Goal: Task Accomplishment & Management: Complete application form

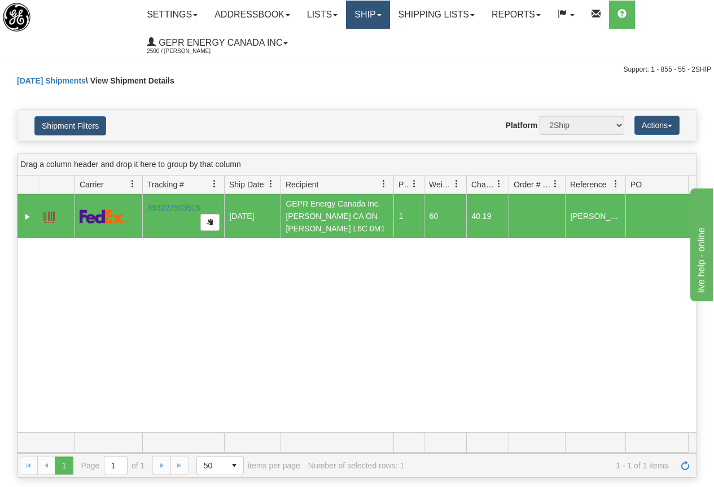
click at [372, 8] on link "Ship" at bounding box center [367, 15] width 43 height 28
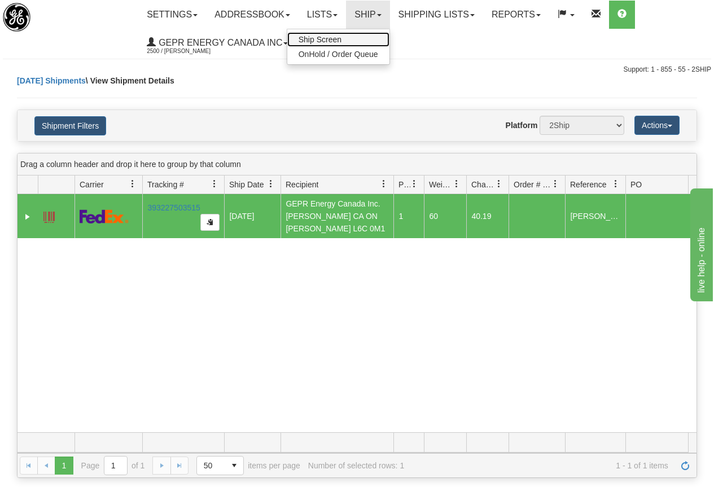
click at [327, 39] on span "Ship Screen" at bounding box center [319, 39] width 43 height 9
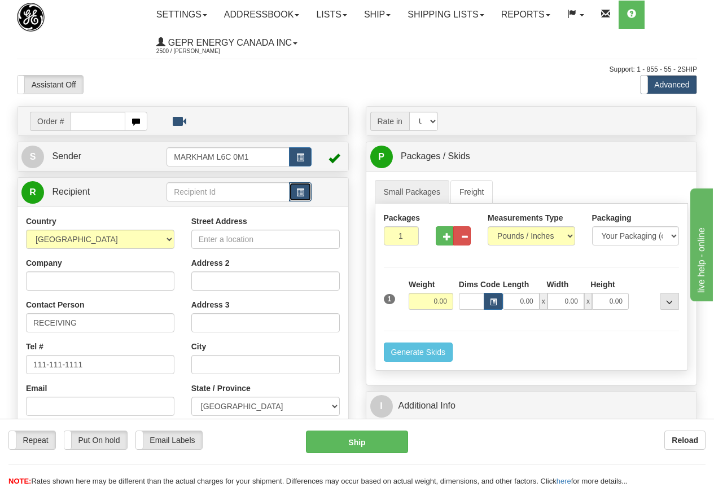
click at [298, 189] on span "button" at bounding box center [300, 192] width 8 height 7
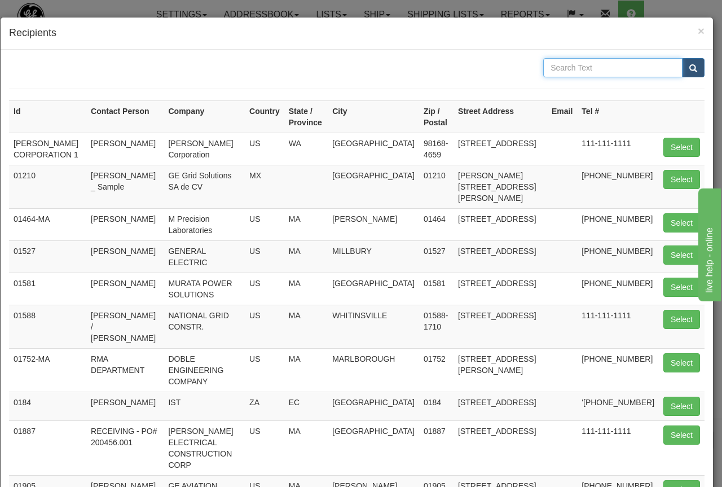
click at [556, 71] on input "text" at bounding box center [612, 67] width 139 height 19
type input "racer"
click at [682, 63] on button "submit" at bounding box center [693, 67] width 23 height 19
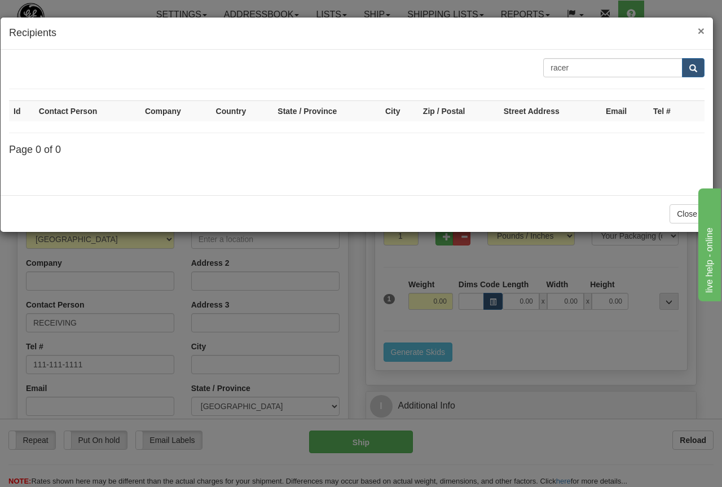
click at [701, 28] on span "×" at bounding box center [701, 30] width 7 height 13
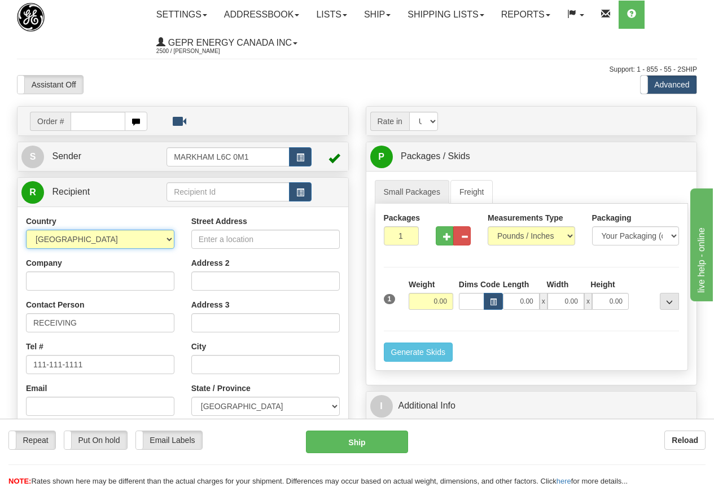
click at [52, 242] on select "AFGHANISTAN ALAND ISLANDS ALBANIA ALGERIA AMERICAN SAMOA ANDORRA ANGOLA ANGUILL…" at bounding box center [100, 239] width 148 height 19
select select "MY"
click at [26, 230] on select "AFGHANISTAN ALAND ISLANDS ALBANIA ALGERIA AMERICAN SAMOA ANDORRA ANGOLA ANGUILL…" at bounding box center [100, 239] width 148 height 19
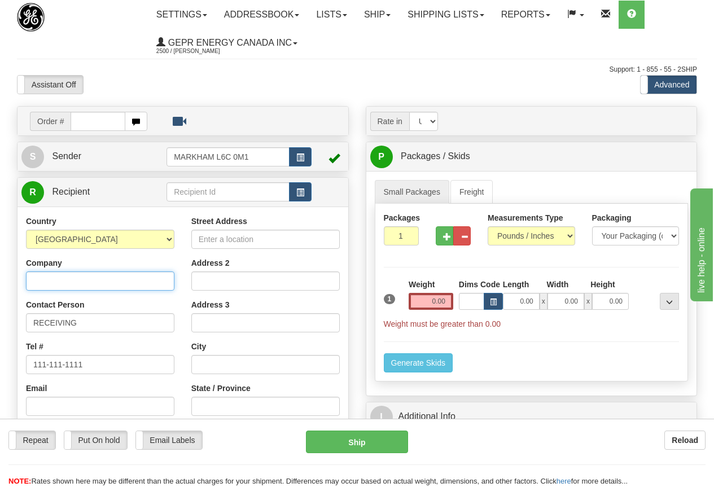
click at [46, 281] on input "Company" at bounding box center [100, 280] width 148 height 19
type input "RACER TECHNOLOGY SDN. BHD."
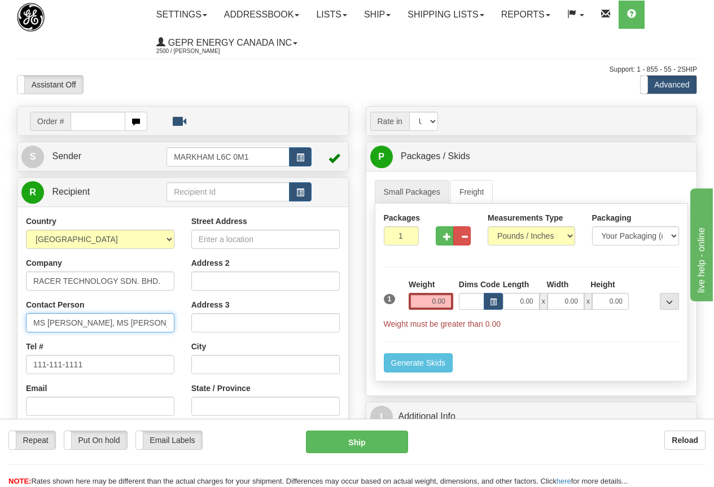
type input "MS SC TAI, MS NADIA"
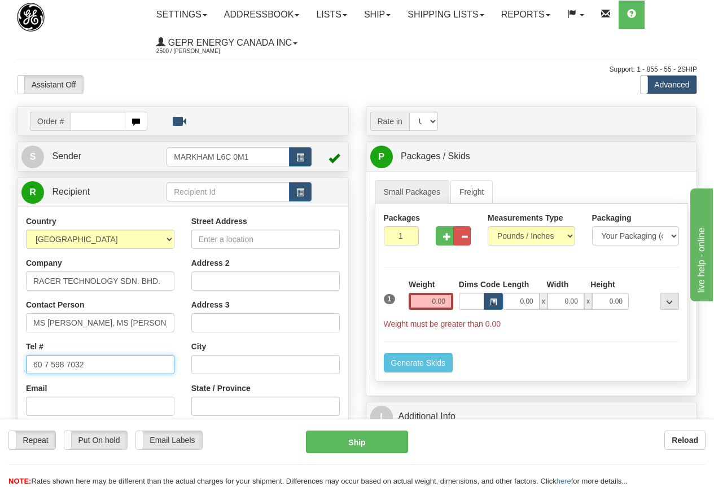
type input "60 7 598 7032"
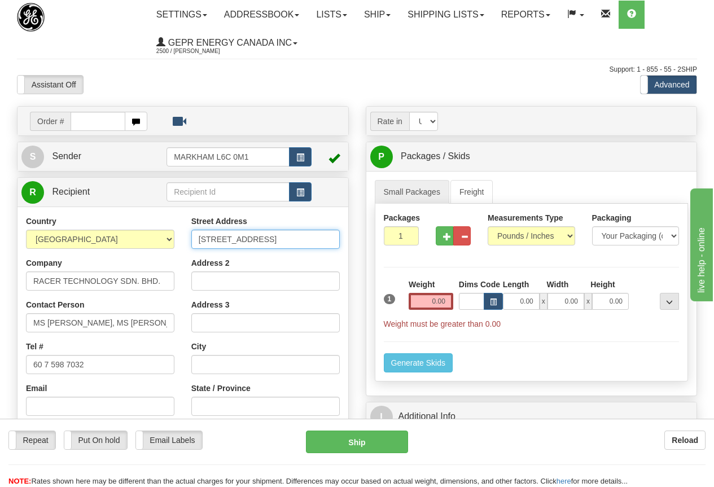
type input "NO 120, JALAN SINERGI 6"
click at [210, 275] on input "Address 2" at bounding box center [265, 280] width 148 height 19
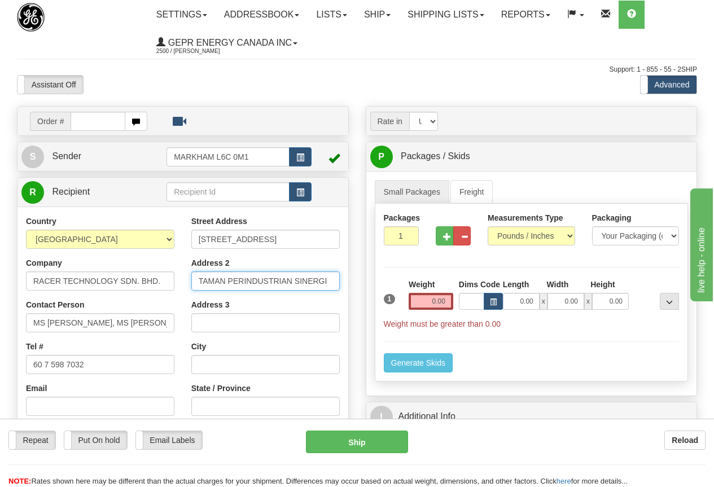
type input "TAMAN PERINDUSTRIAN SINERGI"
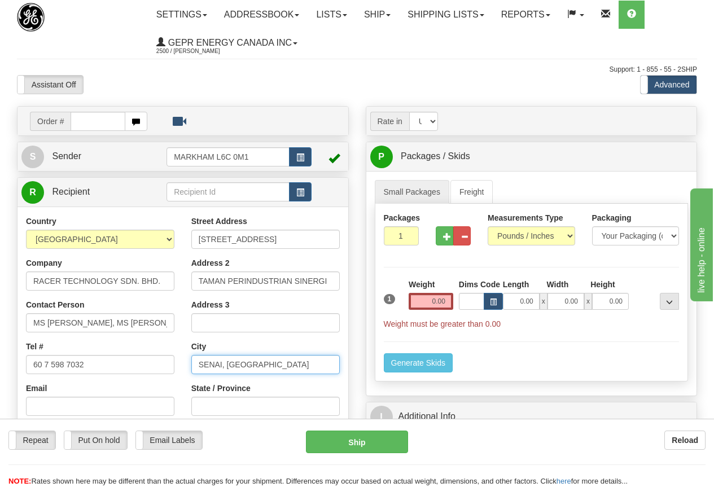
type input "SENAI, JOHOR"
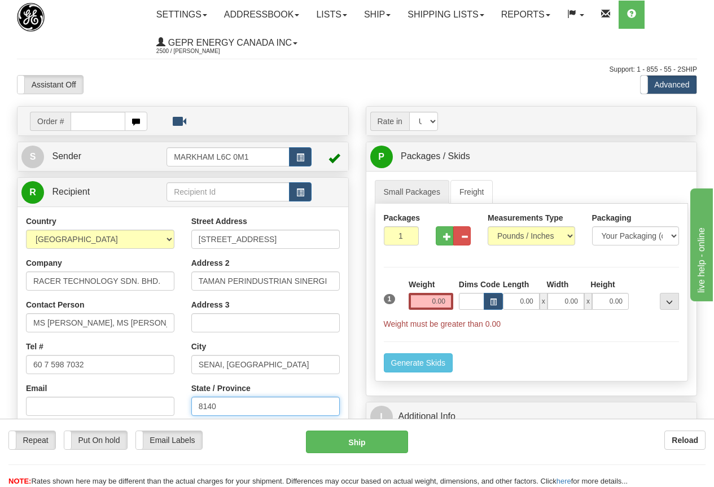
type input "81400"
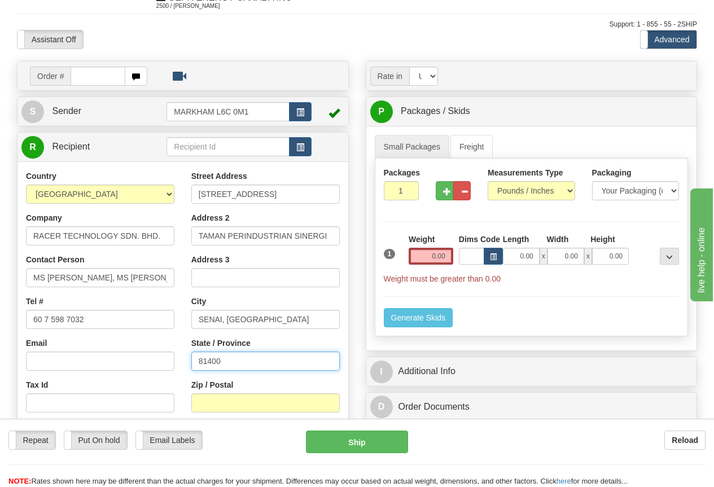
scroll to position [169, 0]
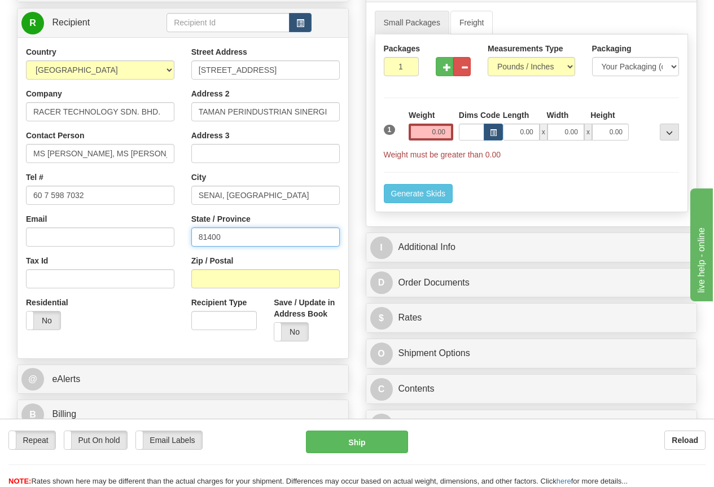
drag, startPoint x: 250, startPoint y: 240, endPoint x: 131, endPoint y: 221, distance: 120.5
click at [132, 223] on div "Country AFGHANISTAN ALAND ISLANDS ALBANIA ALGERIA AMERICAN SAMOA ANDORRA ANGOLA…" at bounding box center [182, 198] width 331 height 304
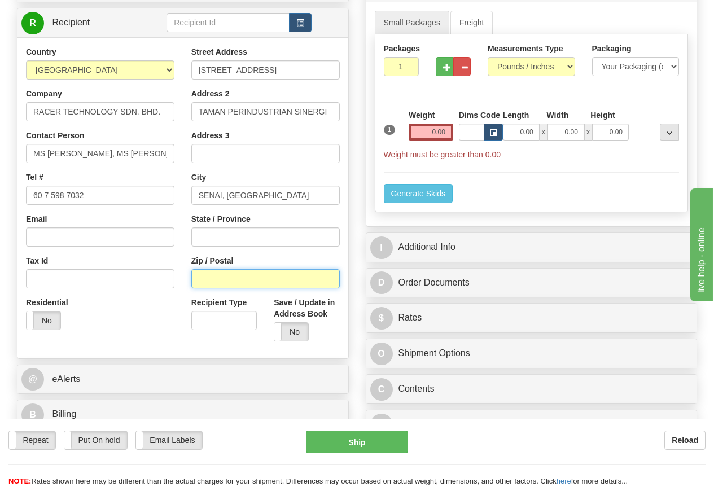
paste input "81400"
type input "81400"
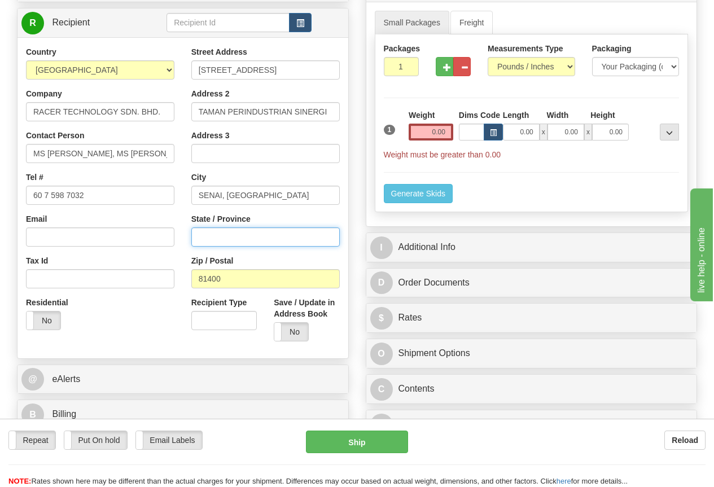
click at [219, 235] on input "State / Province" at bounding box center [265, 236] width 148 height 19
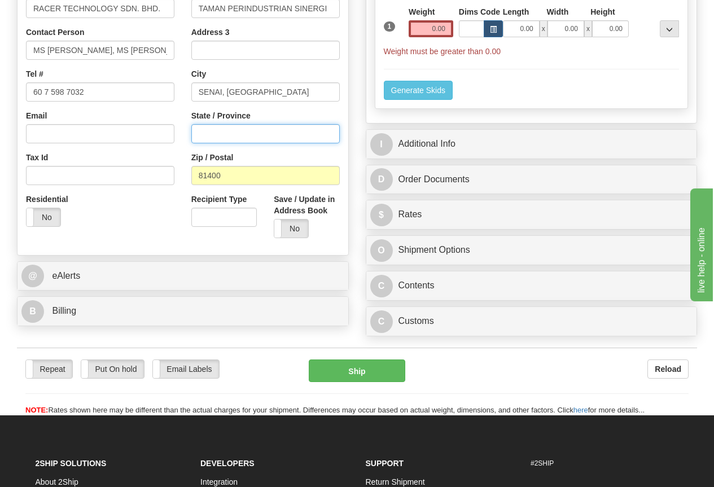
scroll to position [282, 0]
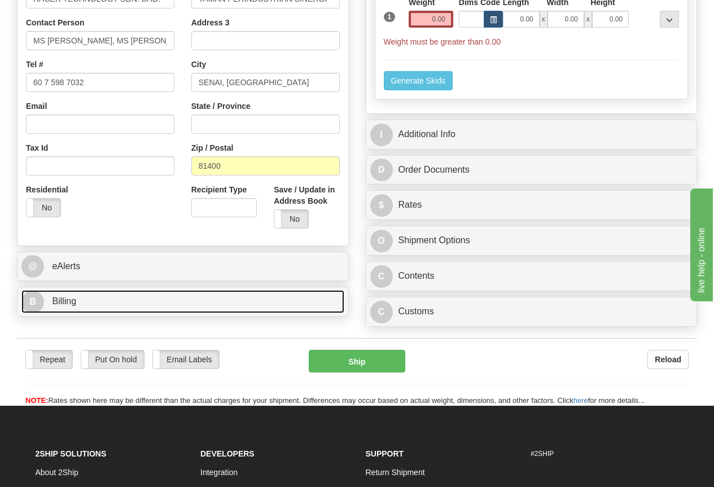
click at [72, 303] on span "Billing" at bounding box center [64, 301] width 24 height 10
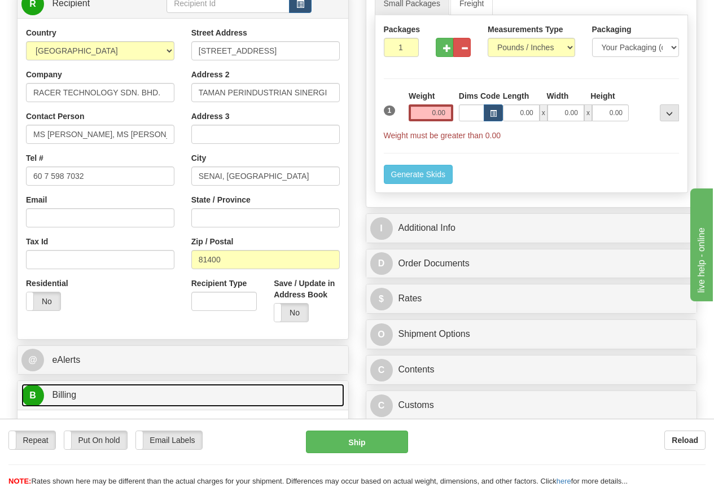
scroll to position [169, 0]
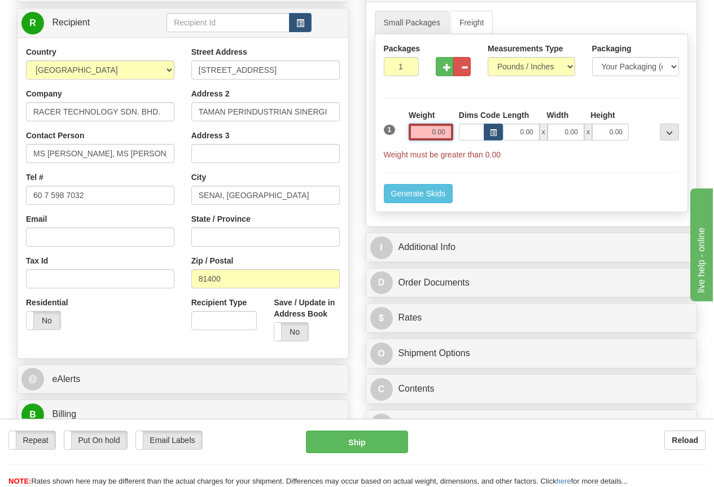
click at [417, 126] on input "0.00" at bounding box center [431, 132] width 45 height 17
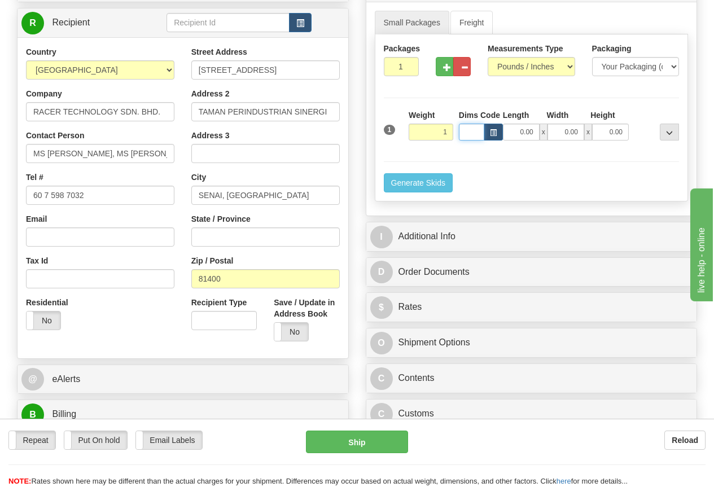
type input "1.00"
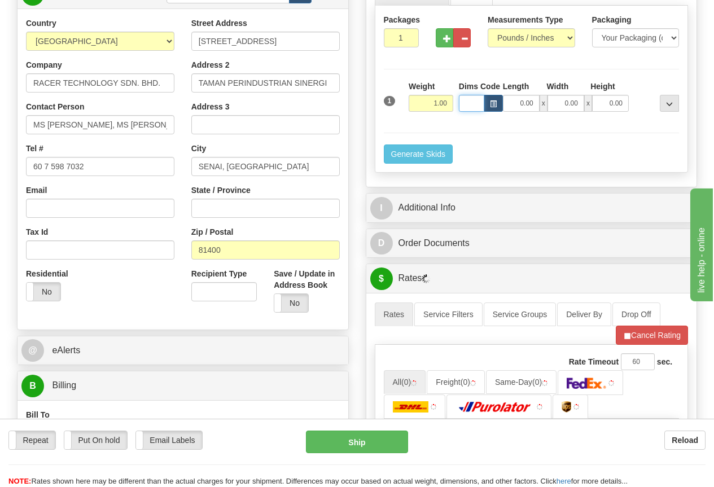
scroll to position [226, 0]
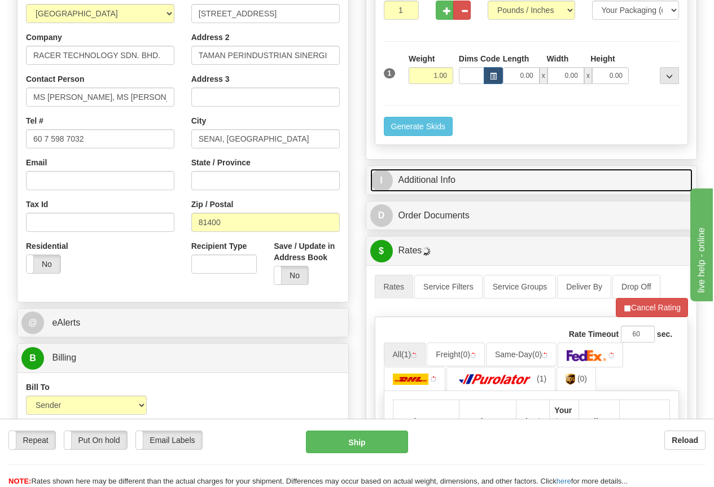
click at [450, 181] on link "I Additional Info" at bounding box center [531, 180] width 323 height 23
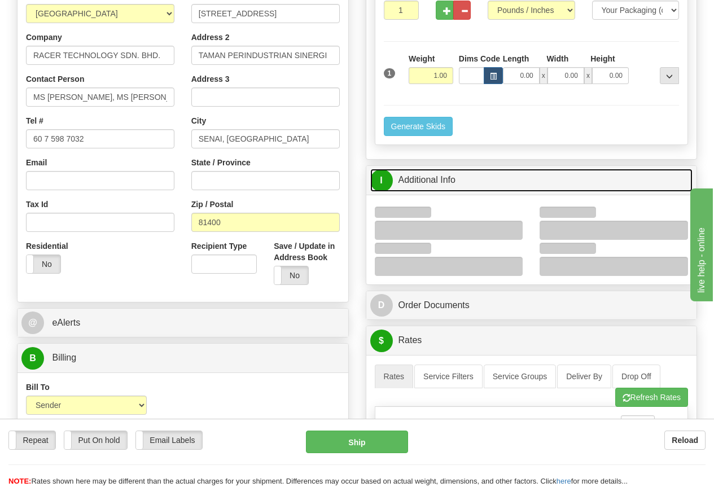
scroll to position [282, 0]
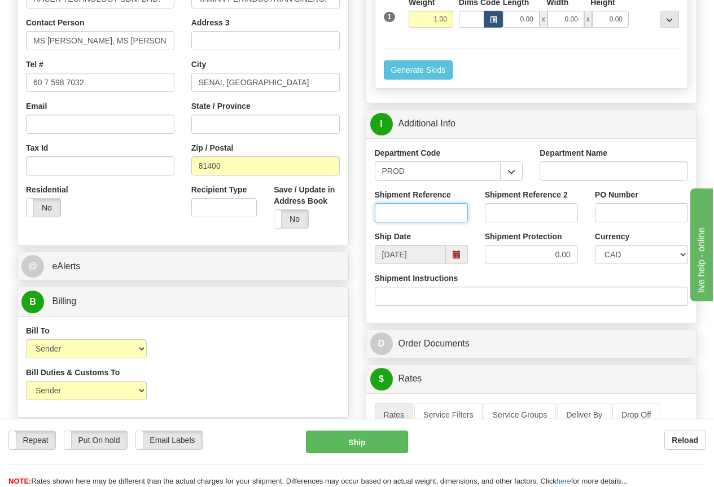
click at [415, 210] on input "Shipment Reference" at bounding box center [421, 212] width 93 height 19
type input "WILMA QUILLAO"
click at [623, 249] on select "CAD USD EUR ZAR RON ANG ARN AUD AUS AWG BBD BFR BGN BHD BMD BND BRC BRL CHP CKZ…" at bounding box center [641, 254] width 93 height 19
select select "1"
click at [595, 245] on select "CAD USD EUR ZAR RON ANG ARN AUD AUS AWG BBD BFR BGN BHD BMD BND BRC BRL CHP CKZ…" at bounding box center [641, 254] width 93 height 19
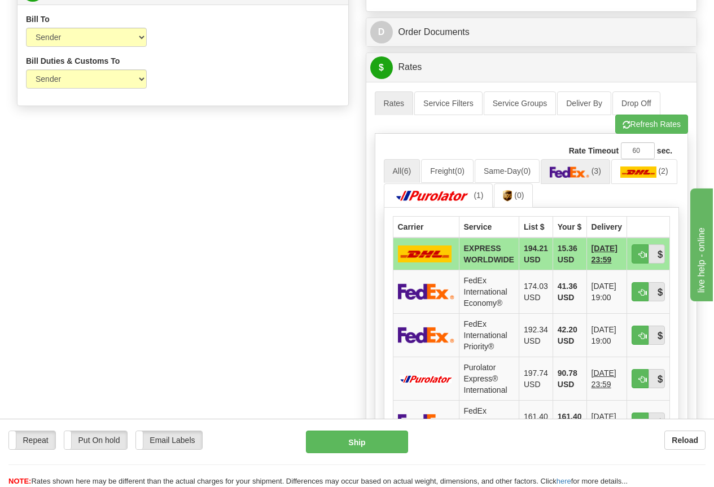
scroll to position [621, 0]
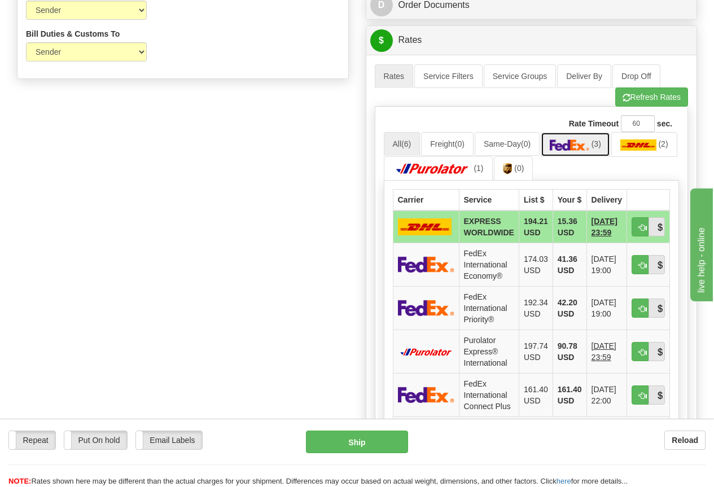
click at [587, 144] on img at bounding box center [569, 144] width 39 height 11
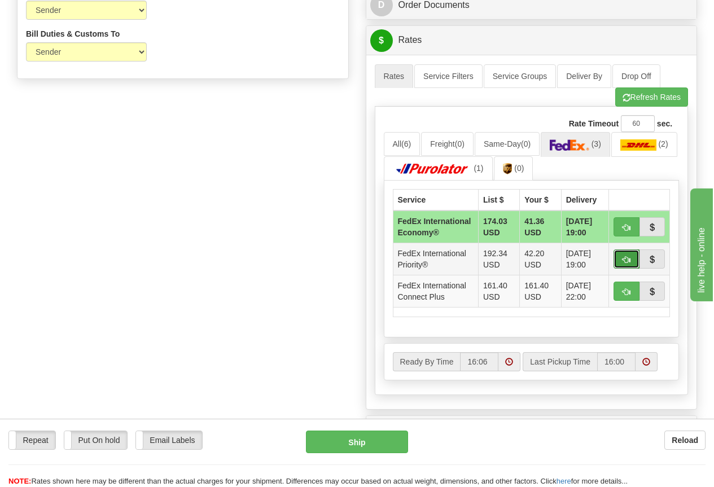
click at [627, 264] on span "button" at bounding box center [626, 259] width 8 height 7
type input "01"
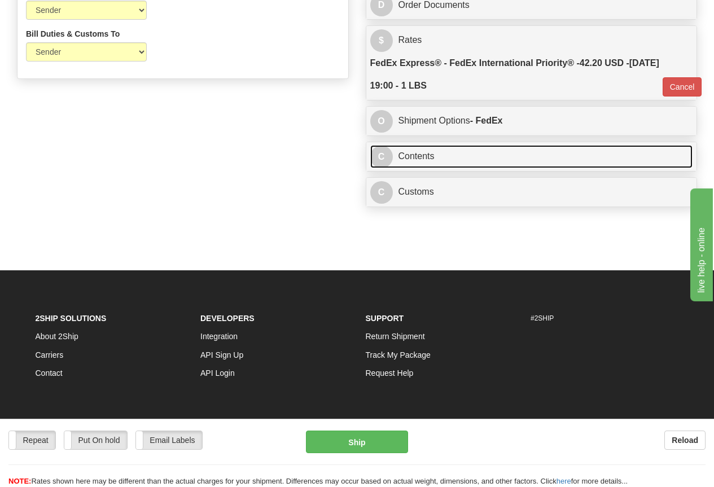
click at [432, 157] on link "C Contents" at bounding box center [531, 156] width 323 height 23
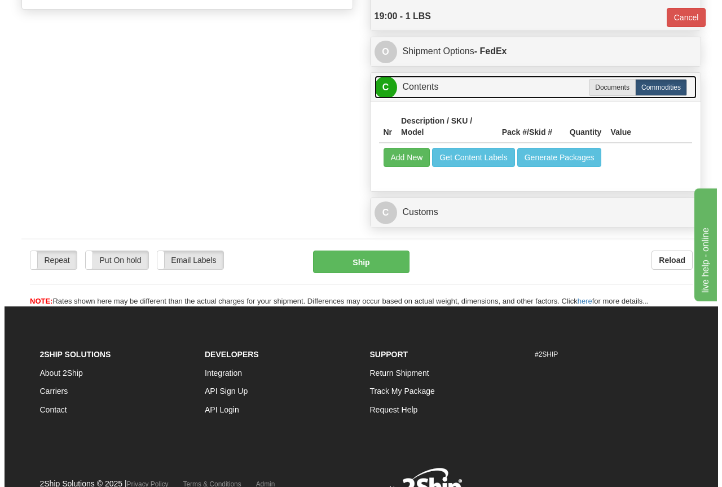
scroll to position [734, 0]
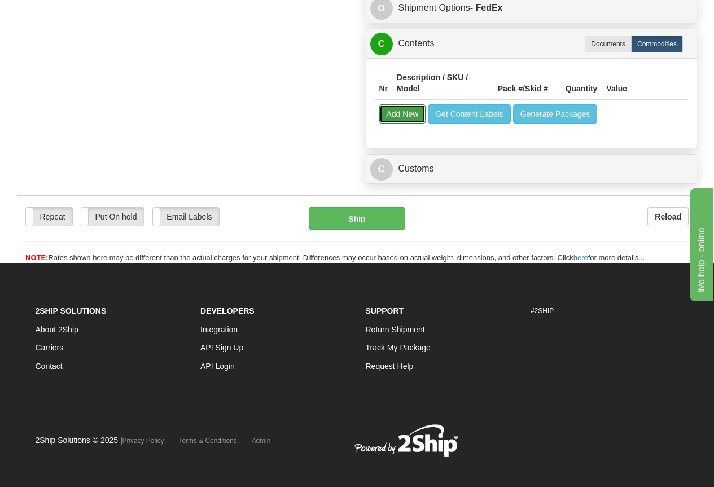
click at [410, 116] on button "Add New" at bounding box center [402, 113] width 47 height 19
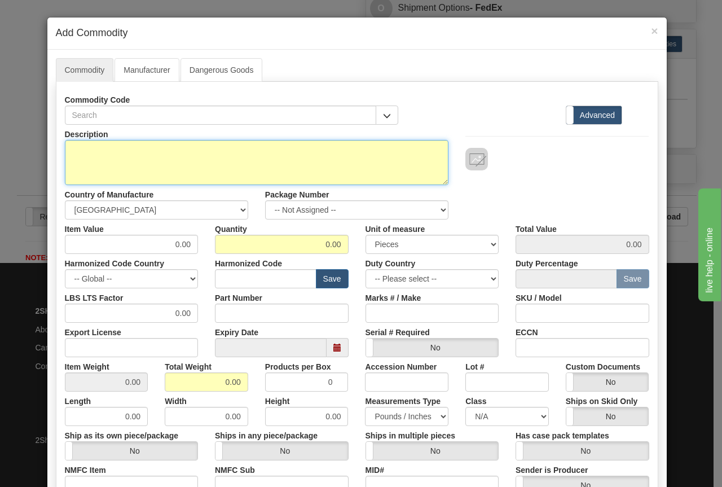
click at [82, 146] on textarea "Description" at bounding box center [257, 162] width 384 height 45
type textarea "HARDWARE, EYELET .089"OD 3/8"L BRAS"
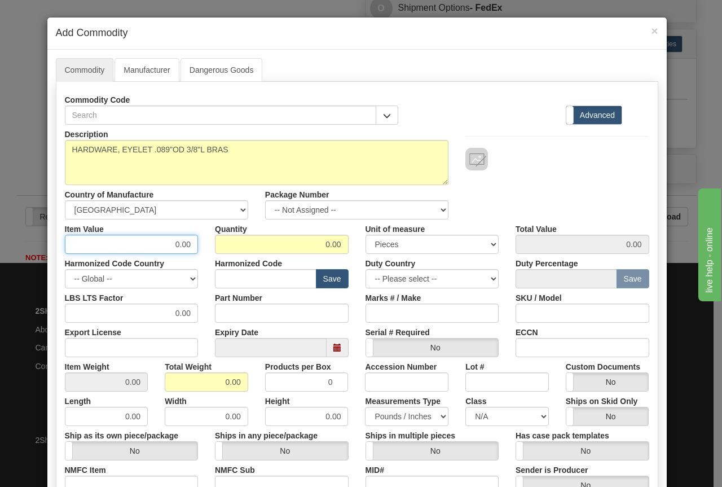
click at [149, 243] on input "0.00" at bounding box center [132, 244] width 134 height 19
click at [150, 242] on input "0.00" at bounding box center [132, 244] width 134 height 19
type input ".05"
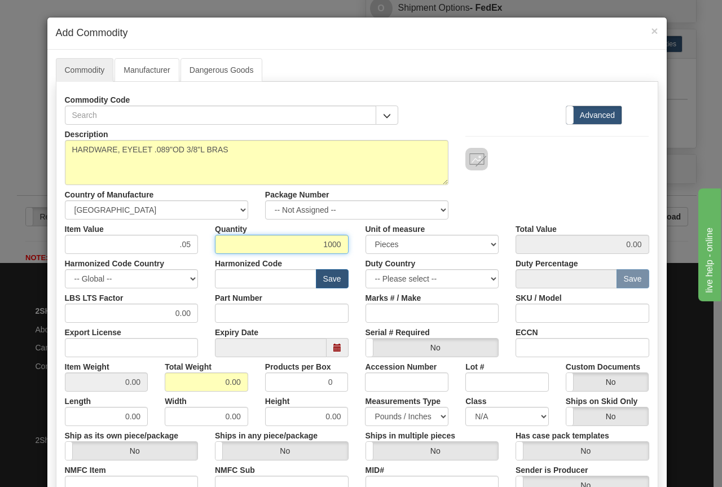
type input "1000"
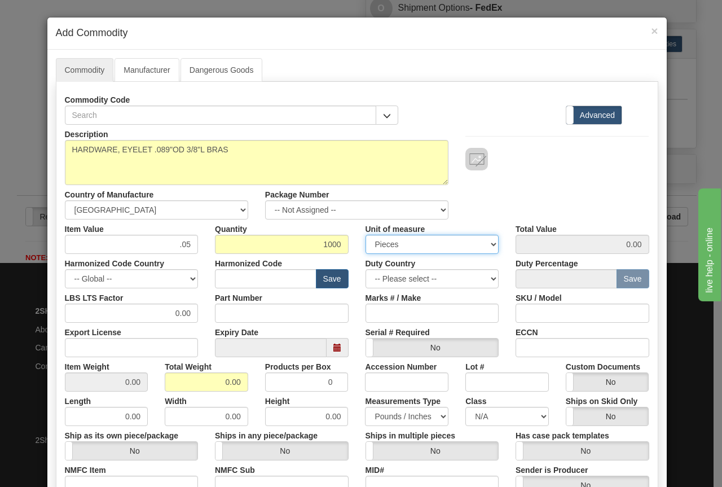
type input "50.00"
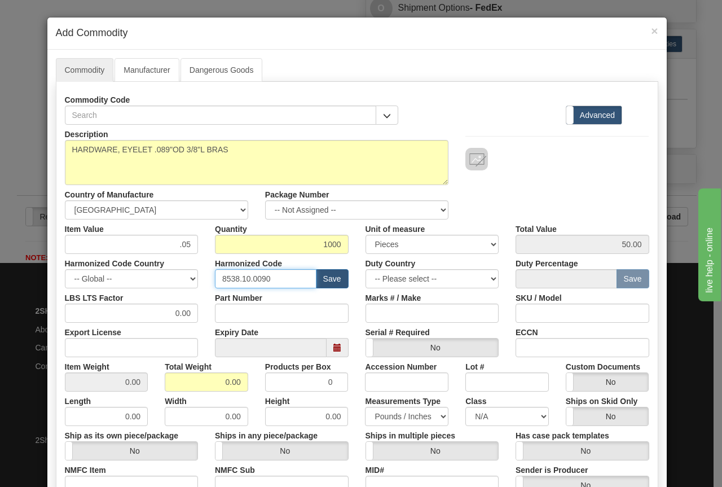
type input "8538.10.0090"
click at [237, 311] on input "Part Number" at bounding box center [282, 313] width 134 height 19
type input "P0672756"
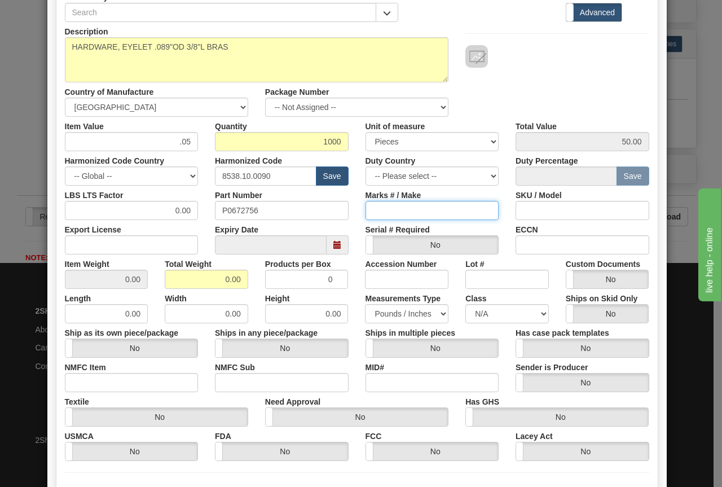
scroll to position [113, 0]
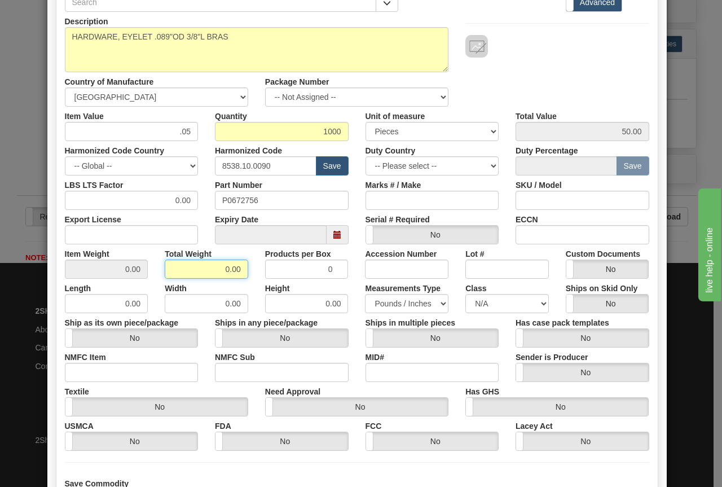
click at [216, 268] on input "0.00" at bounding box center [207, 269] width 84 height 19
drag, startPoint x: 216, startPoint y: 268, endPoint x: 213, endPoint y: 262, distance: 6.3
click at [216, 266] on input "0.00" at bounding box center [207, 269] width 84 height 19
type input "1"
type input "0.0010"
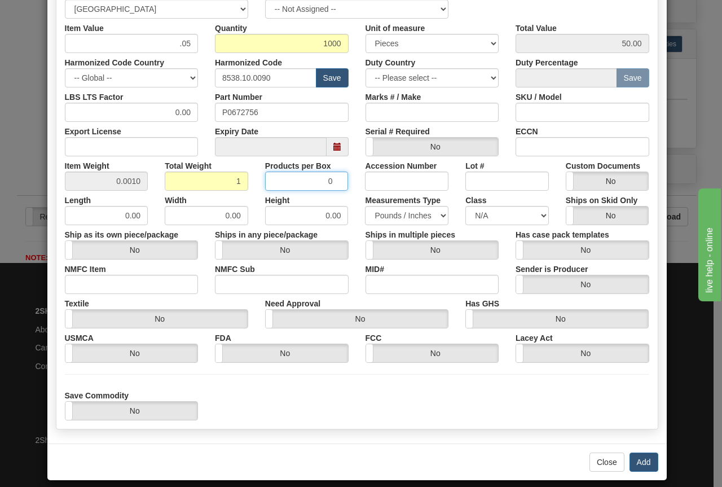
scroll to position [212, 0]
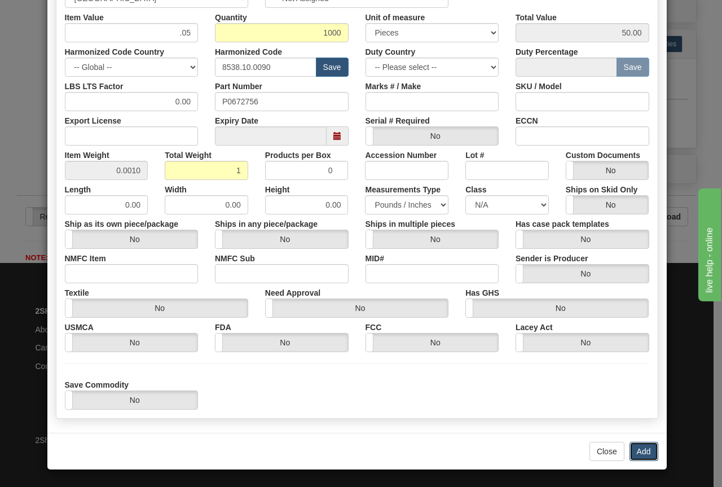
click at [631, 449] on button "Add" at bounding box center [644, 451] width 29 height 19
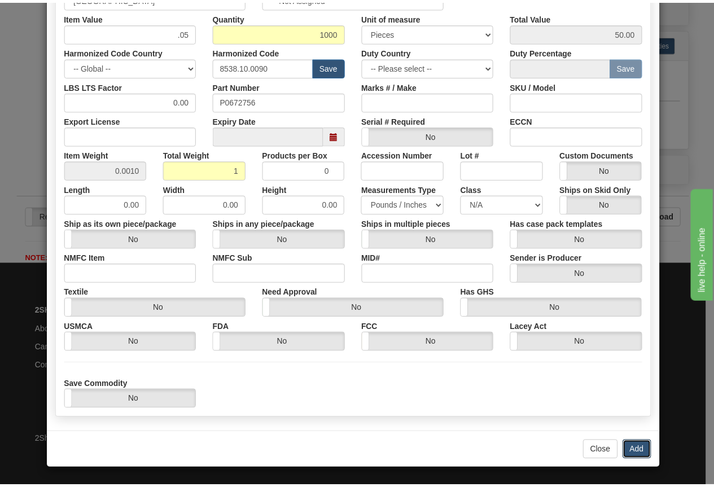
scroll to position [0, 0]
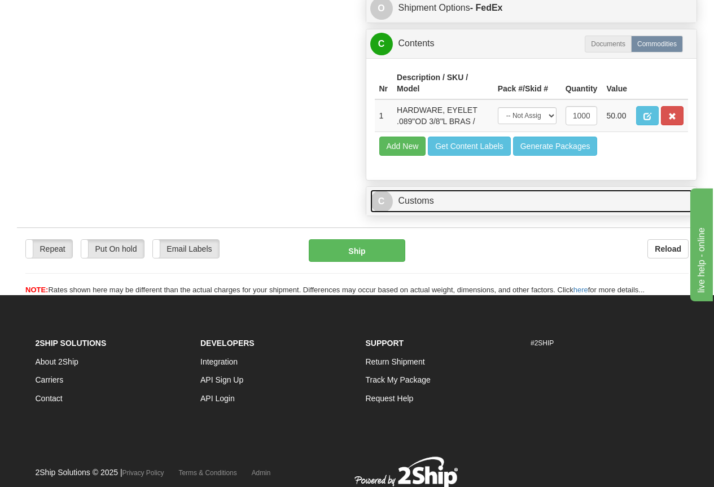
click at [427, 196] on link "C Customs" at bounding box center [531, 201] width 323 height 23
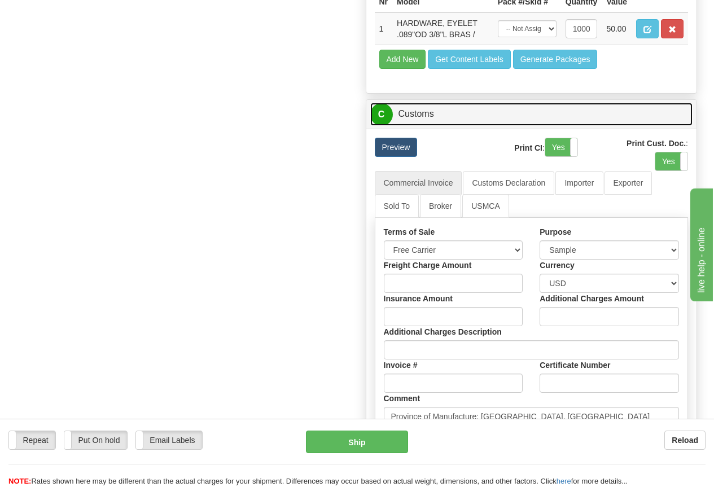
scroll to position [846, 0]
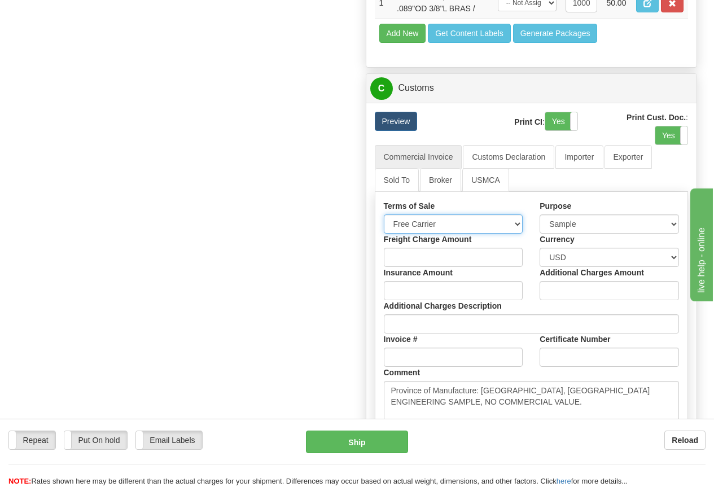
click at [463, 231] on select "Free Carrier Free On Board Ex Works Delivered Duty Unpaid Delivered Duty Paid C…" at bounding box center [453, 223] width 139 height 19
select select "6"
click at [384, 217] on select "Free Carrier Free On Board Ex Works Delivered Duty Unpaid Delivered Duty Paid C…" at bounding box center [453, 223] width 139 height 19
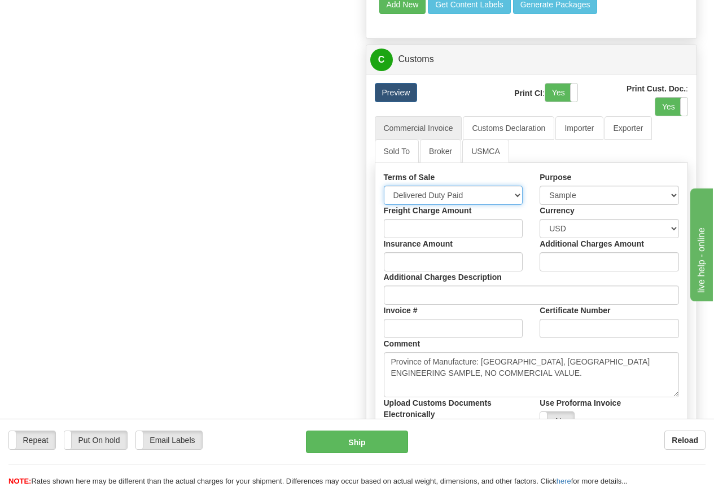
scroll to position [903, 0]
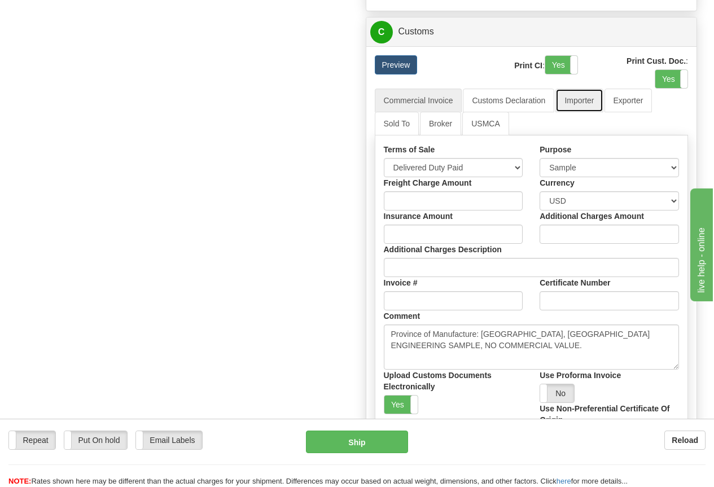
click at [584, 101] on link "Importer" at bounding box center [578, 101] width 47 height 24
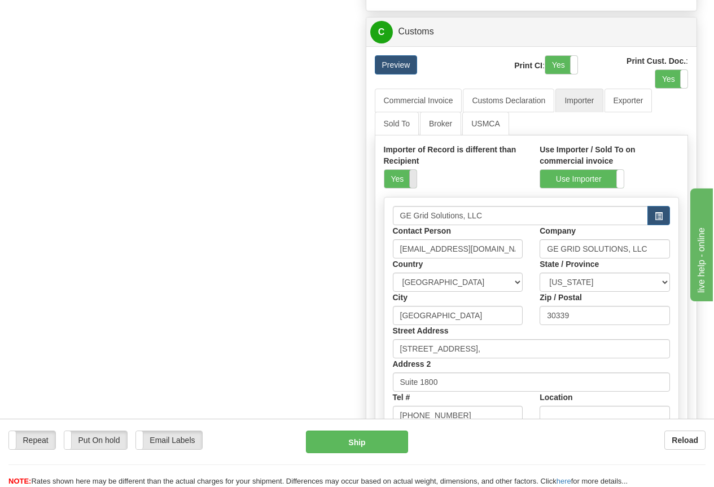
click at [402, 181] on label "Yes" at bounding box center [400, 179] width 32 height 18
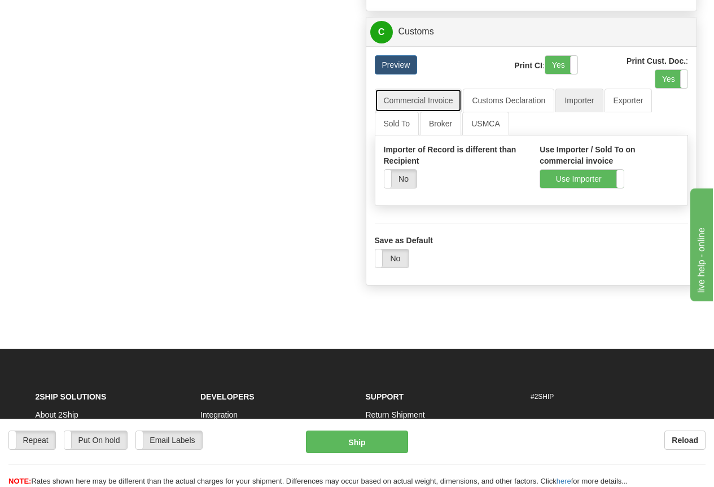
click at [423, 103] on link "Commercial Invoice" at bounding box center [418, 101] width 87 height 24
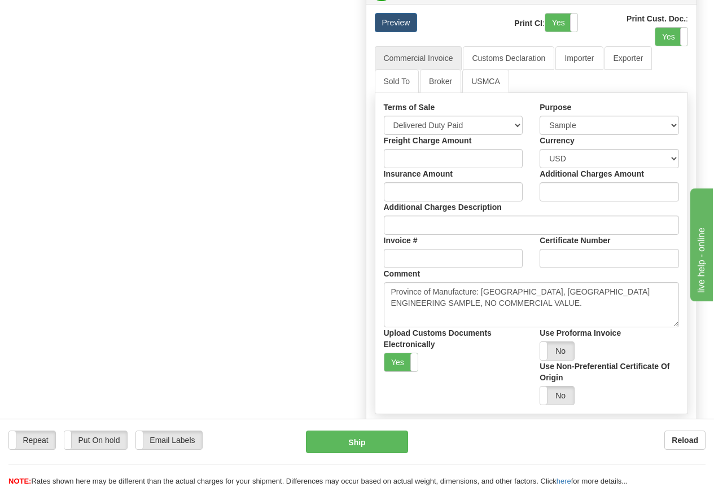
scroll to position [846, 0]
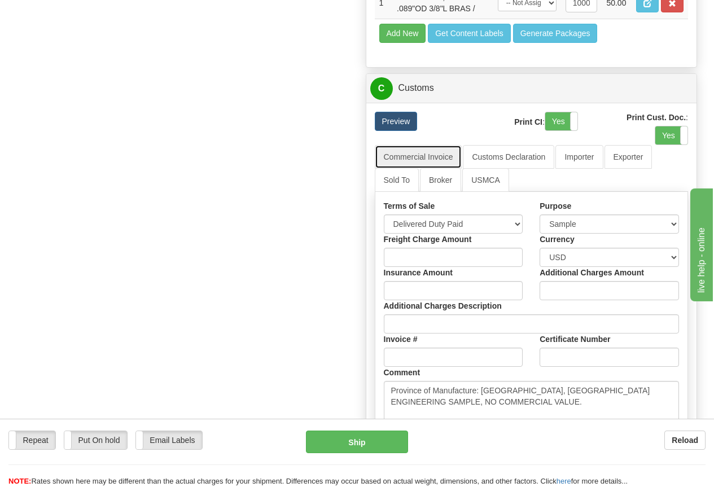
click at [418, 156] on link "Commercial Invoice" at bounding box center [418, 157] width 87 height 24
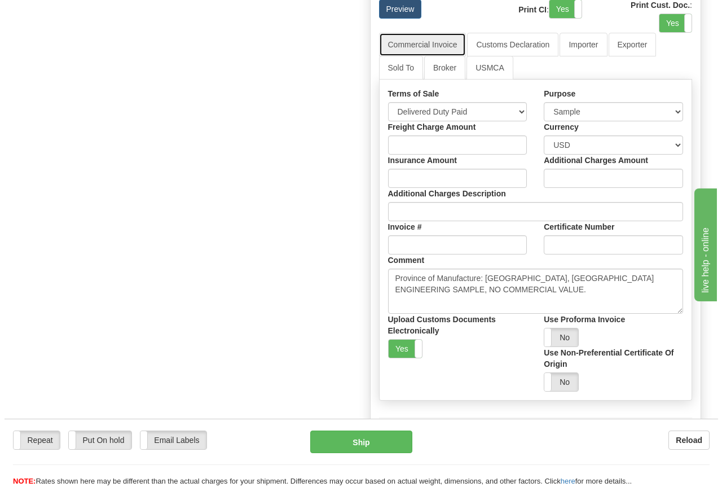
scroll to position [959, 0]
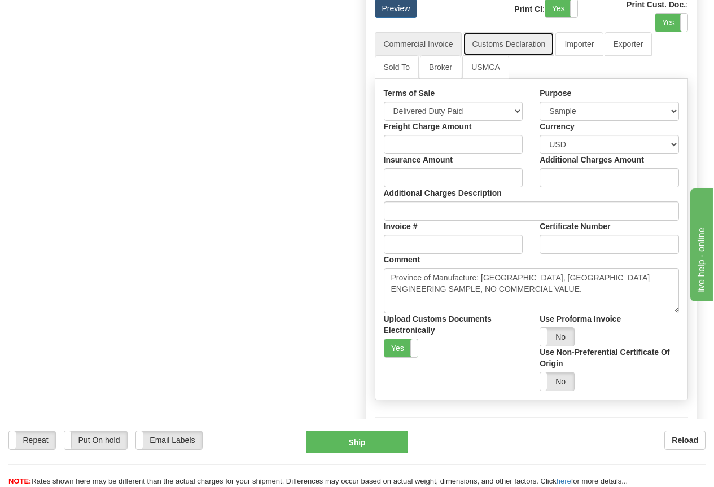
click at [513, 41] on link "Customs Declaration" at bounding box center [508, 44] width 91 height 24
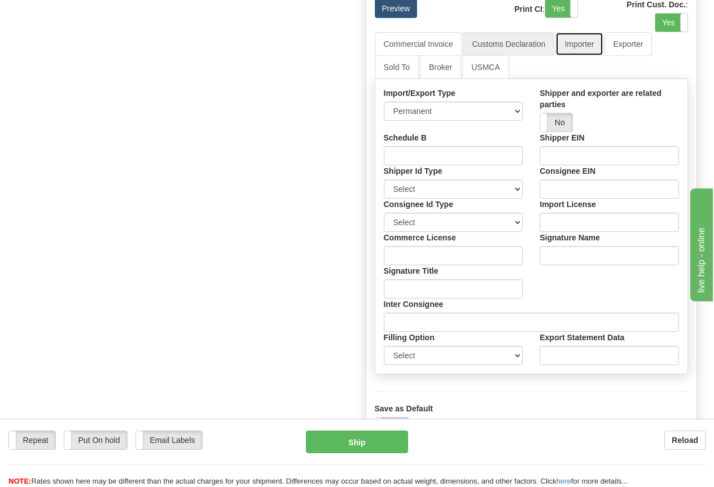
click at [580, 44] on link "Importer" at bounding box center [578, 44] width 47 height 24
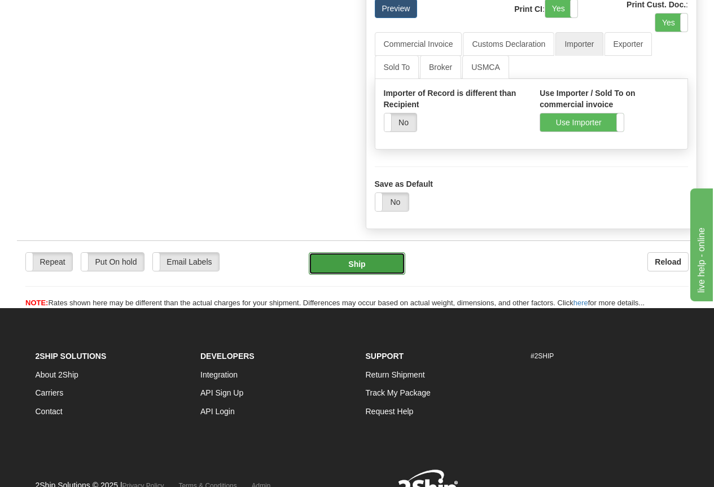
click at [352, 266] on button "Ship" at bounding box center [357, 263] width 96 height 23
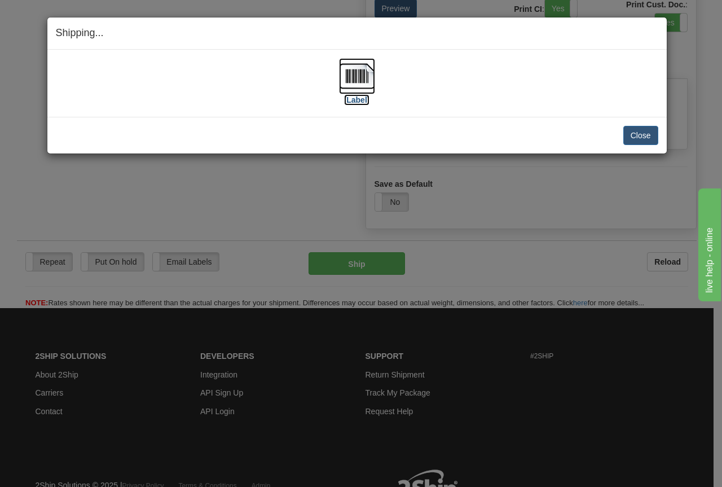
click at [365, 73] on img at bounding box center [357, 76] width 36 height 36
